Goal: Information Seeking & Learning: Learn about a topic

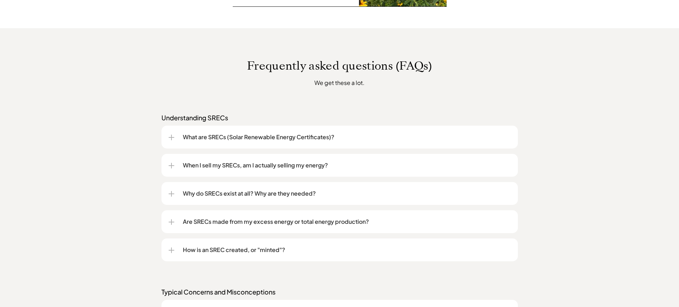
scroll to position [542, 0]
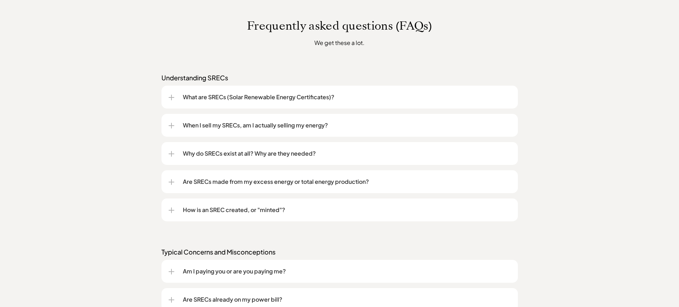
click at [174, 126] on div at bounding box center [172, 126] width 6 height 6
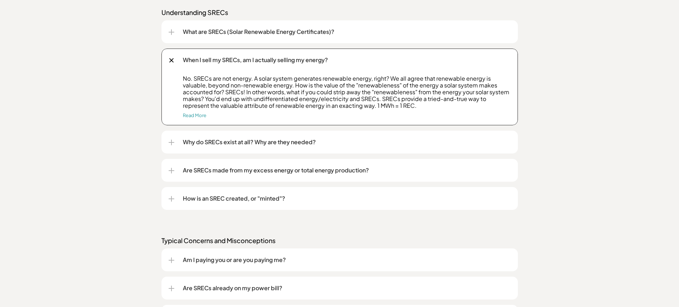
scroll to position [633, 0]
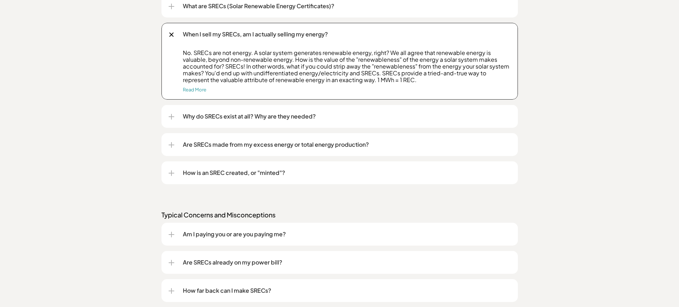
click at [171, 115] on div at bounding box center [171, 117] width 1 height 6
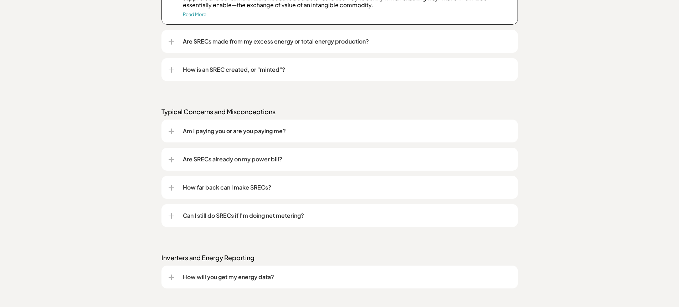
scroll to position [787, 0]
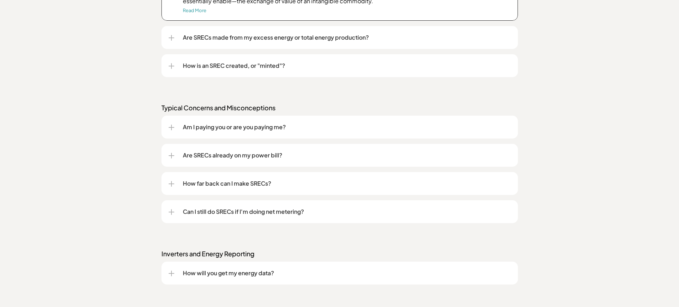
click at [172, 127] on div at bounding box center [172, 127] width 6 height 1
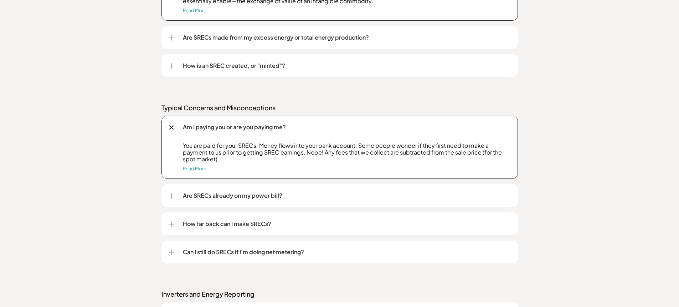
scroll to position [844, 0]
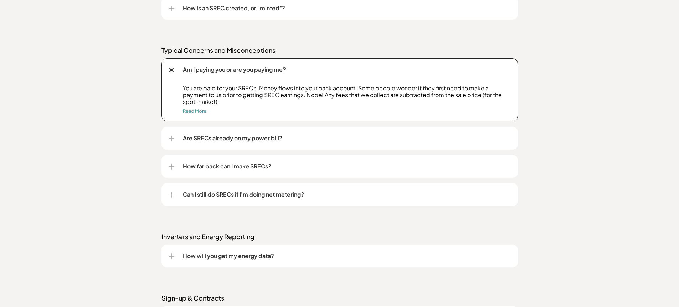
click at [173, 138] on div at bounding box center [172, 138] width 6 height 1
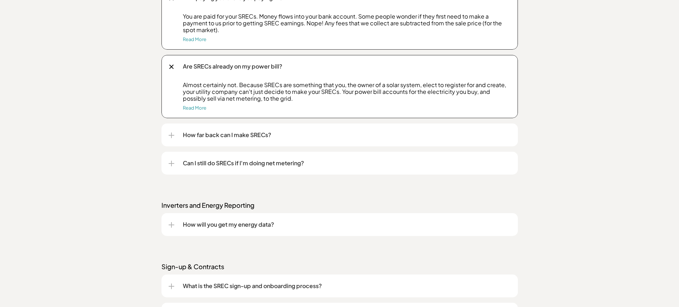
scroll to position [936, 0]
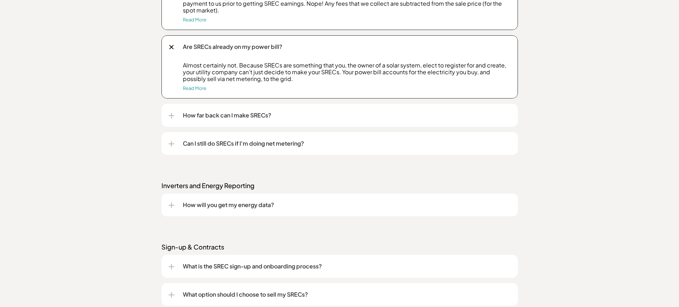
click at [171, 115] on div at bounding box center [171, 116] width 1 height 6
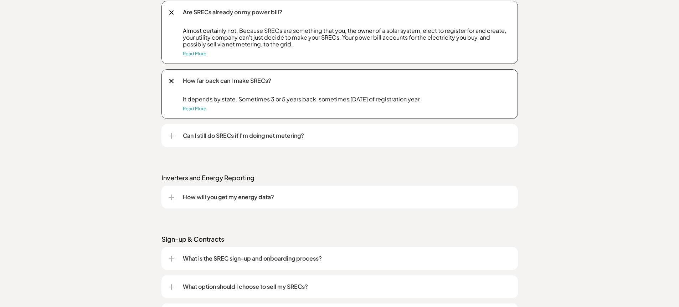
scroll to position [1007, 0]
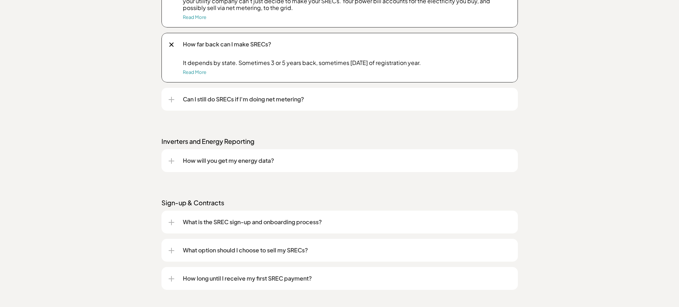
click at [174, 98] on div at bounding box center [172, 100] width 6 height 6
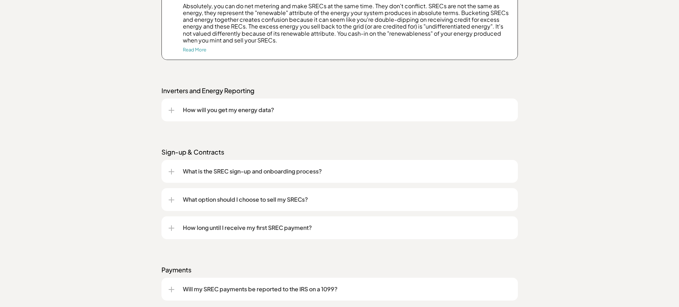
scroll to position [1184, 0]
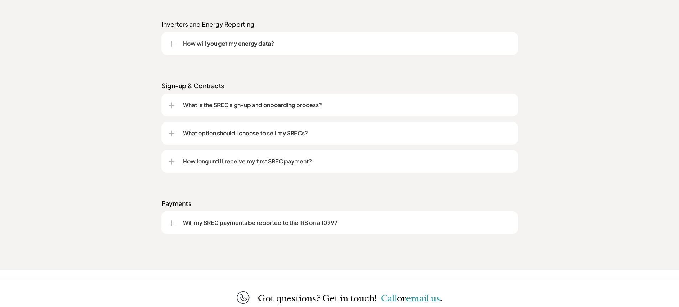
click at [172, 40] on div "How will you get my energy data?" at bounding box center [340, 43] width 342 height 23
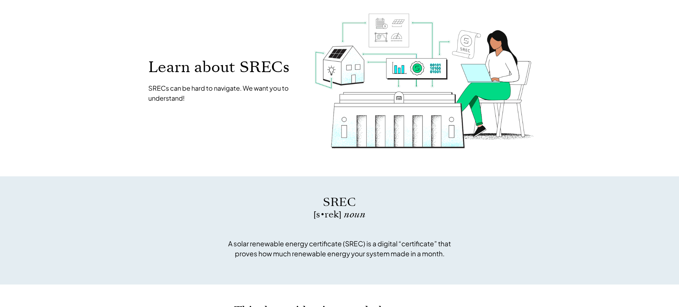
scroll to position [0, 0]
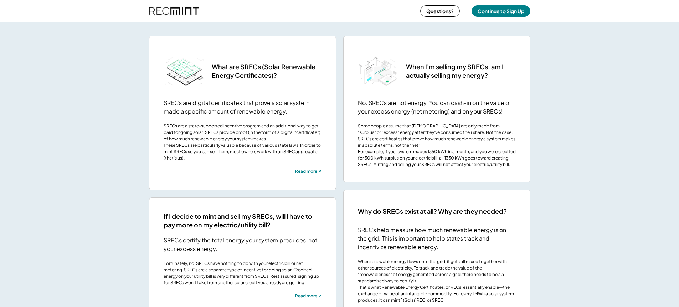
scroll to position [1411, 0]
